Goal: Communication & Community: Participate in discussion

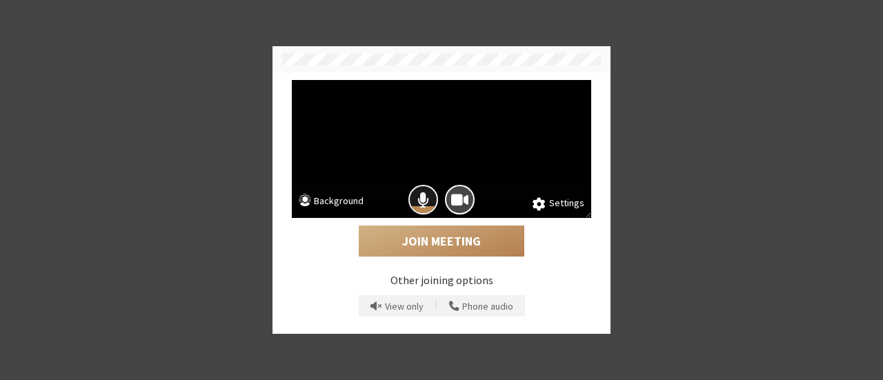
click at [410, 195] on button "Mic is on" at bounding box center [423, 200] width 30 height 30
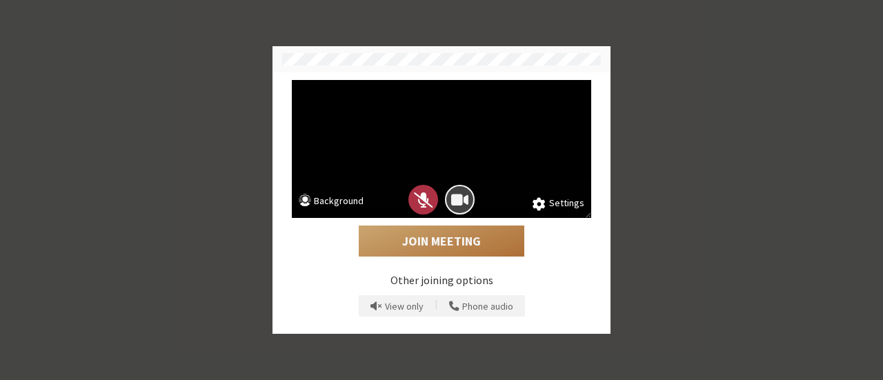
drag, startPoint x: 457, startPoint y: 201, endPoint x: 450, endPoint y: 238, distance: 37.9
click at [450, 238] on div "Settings Background Join Meeting Other joining options View only | Phone audio" at bounding box center [441, 202] width 309 height 245
click at [450, 238] on button "Join Meeting" at bounding box center [442, 242] width 166 height 32
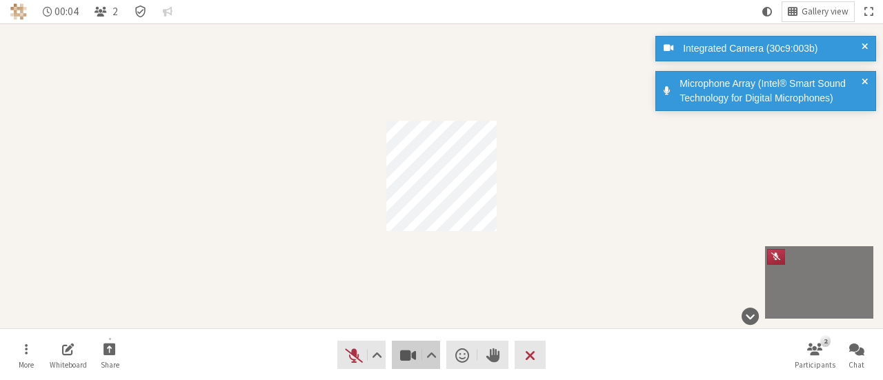
click at [413, 351] on span "Stop video (Alt+V)" at bounding box center [408, 355] width 19 height 19
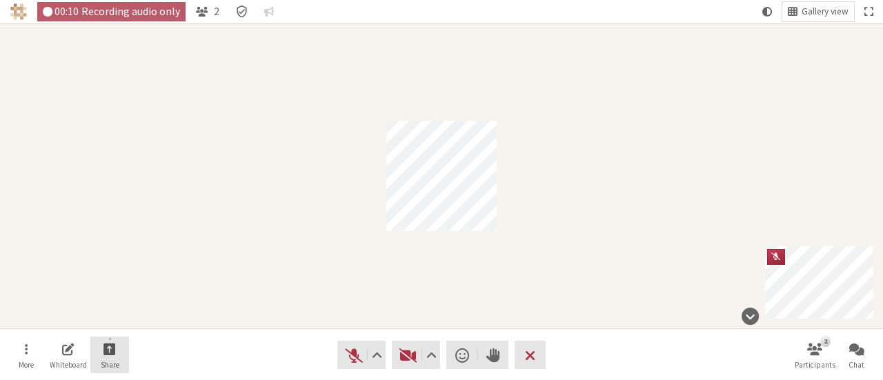
click at [109, 341] on span "Start sharing" at bounding box center [109, 349] width 12 height 16
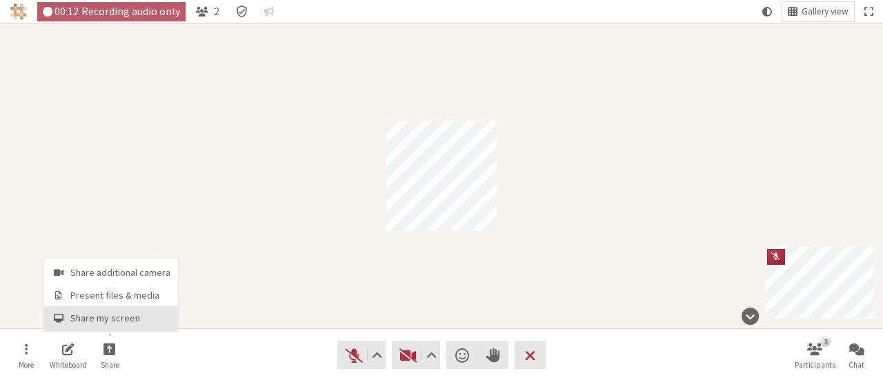
click at [114, 321] on span "Share my screen" at bounding box center [120, 318] width 100 height 10
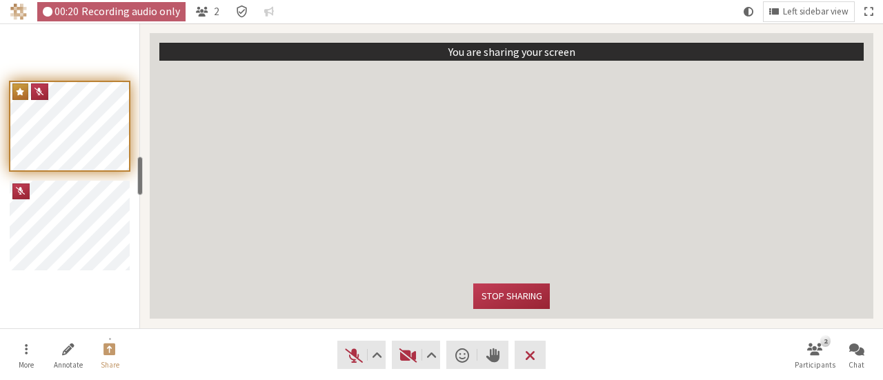
click at [67, 61] on div "Participants" at bounding box center [69, 175] width 139 height 305
click at [516, 299] on button "Stop sharing" at bounding box center [511, 296] width 76 height 26
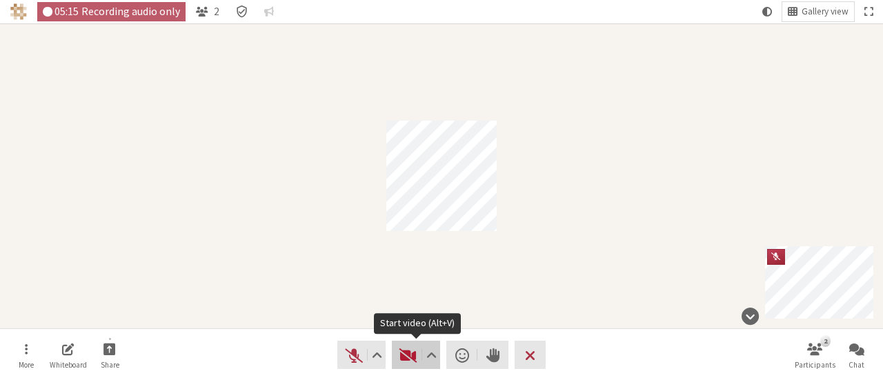
click at [410, 357] on span "Start video (Alt+V)" at bounding box center [408, 355] width 19 height 19
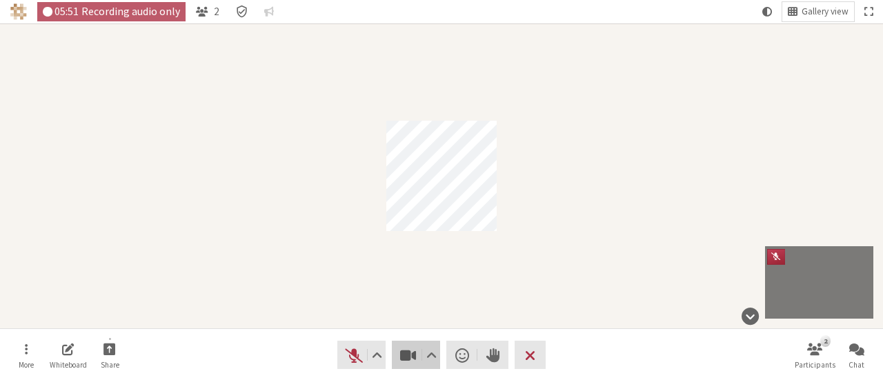
click at [410, 361] on span "Stop video (Alt+V)" at bounding box center [408, 355] width 19 height 19
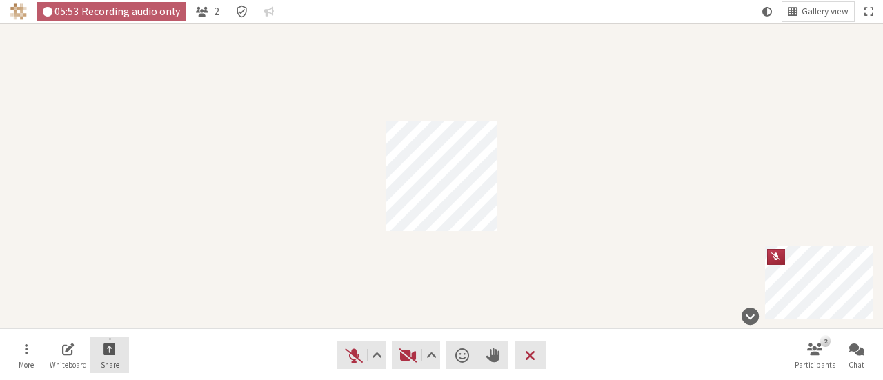
click at [99, 349] on button "Share" at bounding box center [109, 355] width 39 height 37
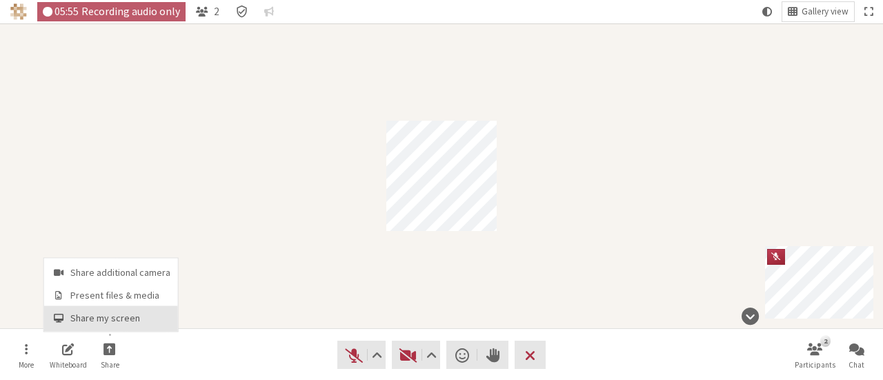
click at [122, 316] on span "Share my screen" at bounding box center [120, 318] width 100 height 10
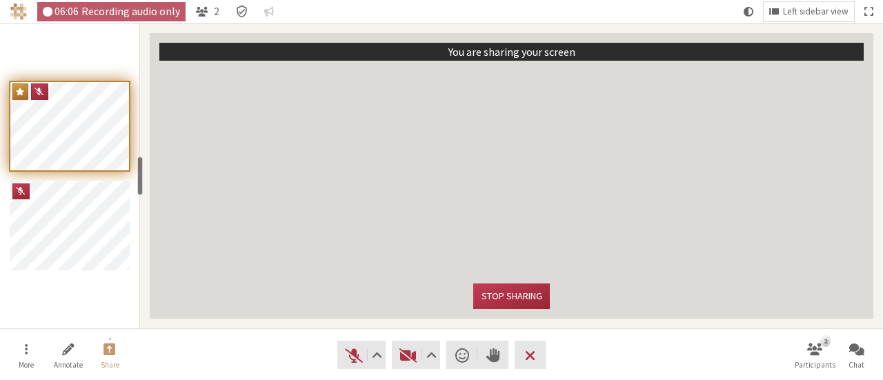
click at [821, 60] on div "You are sharing your screen Stop sharing" at bounding box center [512, 176] width 724 height 286
click at [506, 287] on button "Stop sharing" at bounding box center [511, 296] width 76 height 26
